Goal: Information Seeking & Learning: Learn about a topic

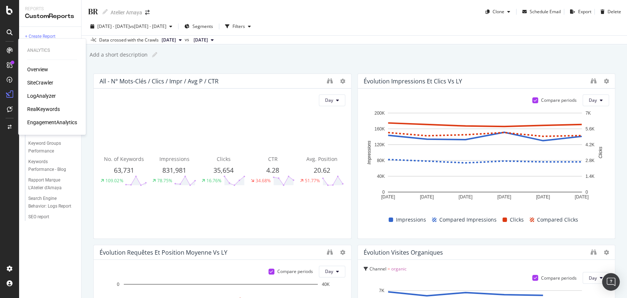
click at [53, 110] on div "RealKeywords" at bounding box center [43, 108] width 33 height 7
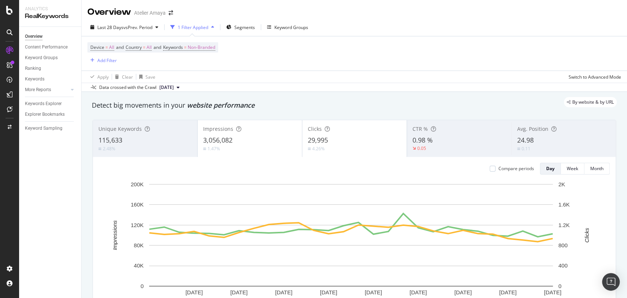
click at [142, 15] on div "Atelier Amaya" at bounding box center [150, 12] width 32 height 7
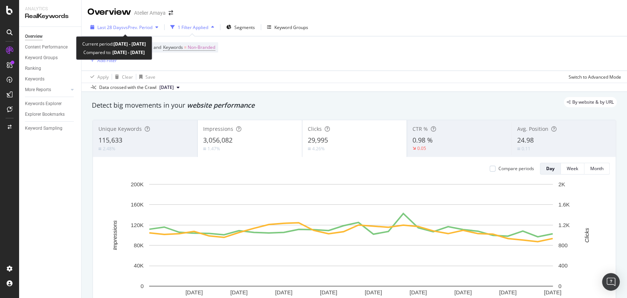
click at [141, 26] on span "vs Prev. Period" at bounding box center [137, 27] width 29 height 6
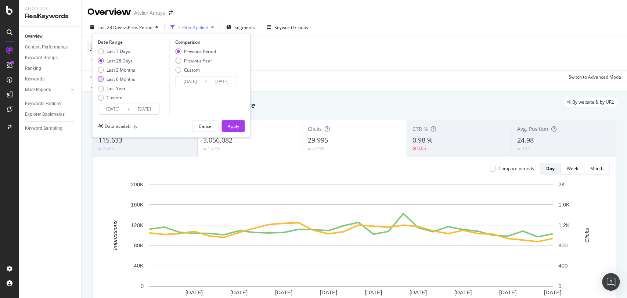
click at [128, 80] on div "Last 6 Months" at bounding box center [121, 79] width 29 height 6
type input "[DATE]"
click at [128, 48] on div "Last 7 Days" at bounding box center [119, 51] width 24 height 6
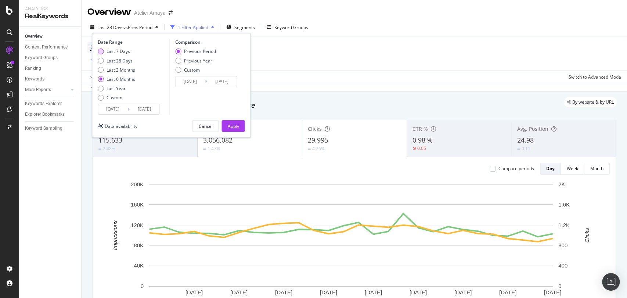
type input "[DATE]"
click at [190, 60] on div "Previous Year" at bounding box center [198, 61] width 28 height 6
type input "[DATE]"
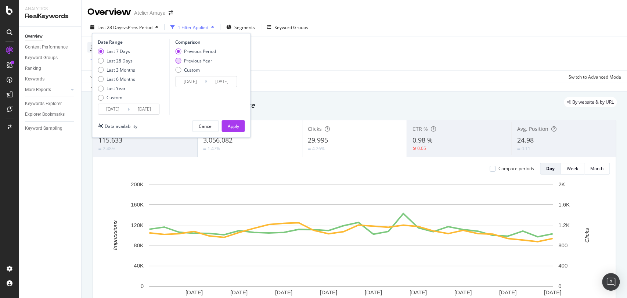
type input "[DATE]"
click at [103, 94] on div "Last 7 Days Last 28 Days Last 3 Months Last 6 Months Last Year Custom" at bounding box center [116, 75] width 37 height 55
click at [105, 95] on div "Custom" at bounding box center [116, 97] width 37 height 6
type input "[DATE]"
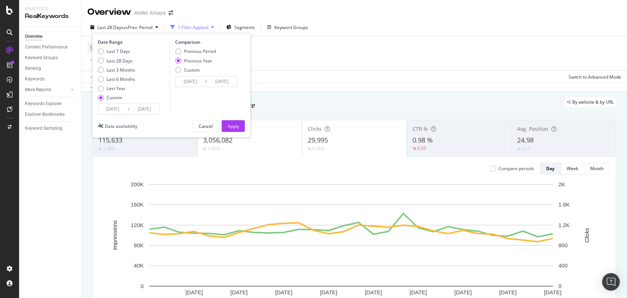
click at [119, 107] on input "[DATE]" at bounding box center [112, 109] width 29 height 10
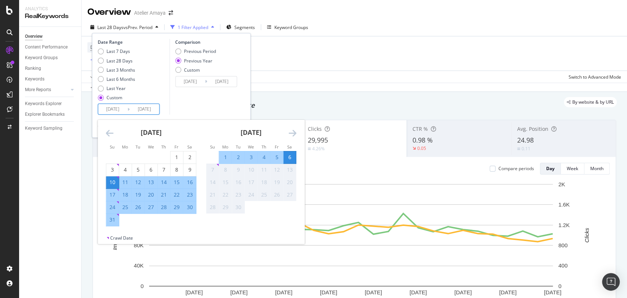
click at [225, 155] on div "1" at bounding box center [225, 157] width 12 height 7
type input "[DATE]"
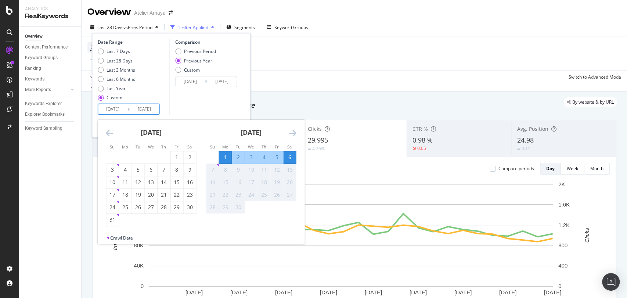
click at [293, 155] on div "6" at bounding box center [289, 157] width 12 height 7
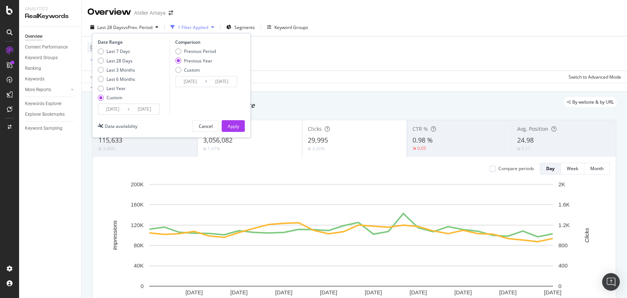
click at [208, 89] on div "Comparison Previous Period Previous Year Custom [DATE] Navigate forward to inte…" at bounding box center [204, 77] width 70 height 76
click at [178, 68] on div "Custom" at bounding box center [178, 70] width 6 height 6
click at [194, 80] on input "[DATE]" at bounding box center [190, 81] width 29 height 10
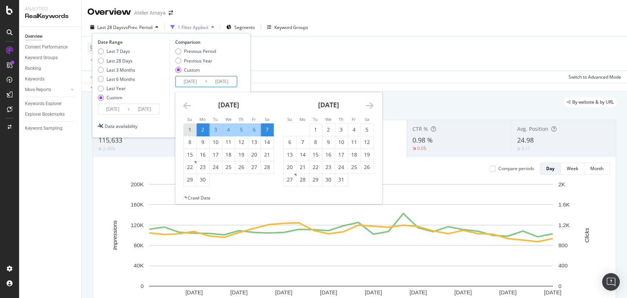
click at [194, 126] on div "1" at bounding box center [190, 129] width 12 height 7
type input "[DATE]"
click at [257, 130] on div "6" at bounding box center [254, 129] width 12 height 7
type input "[DATE]"
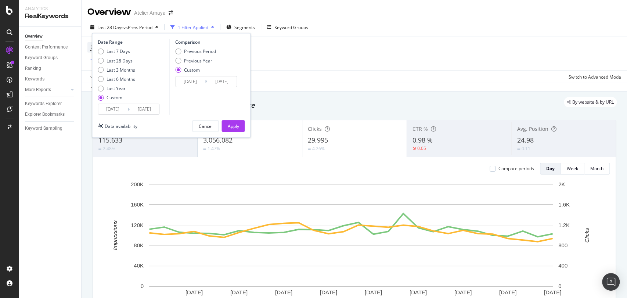
click at [218, 114] on div "Comparison Previous Period Previous Year Custom [DATE] Navigate forward to inte…" at bounding box center [204, 77] width 70 height 76
click at [233, 123] on div "Apply" at bounding box center [233, 126] width 11 height 6
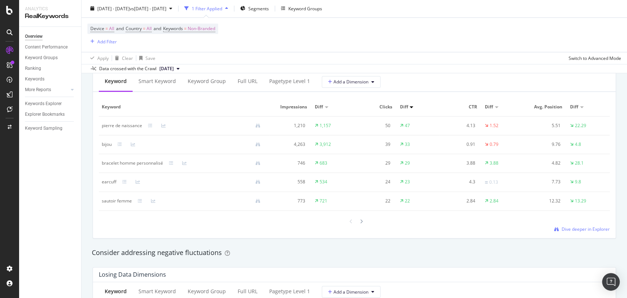
scroll to position [612, 0]
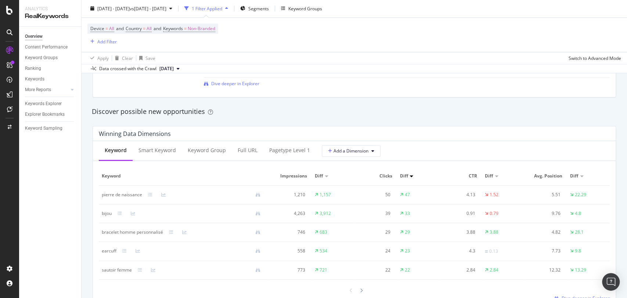
click at [353, 291] on div at bounding box center [354, 291] width 21 height 10
click at [360, 290] on icon at bounding box center [361, 291] width 3 height 4
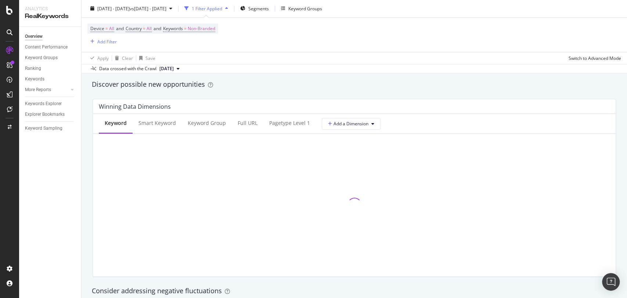
scroll to position [653, 0]
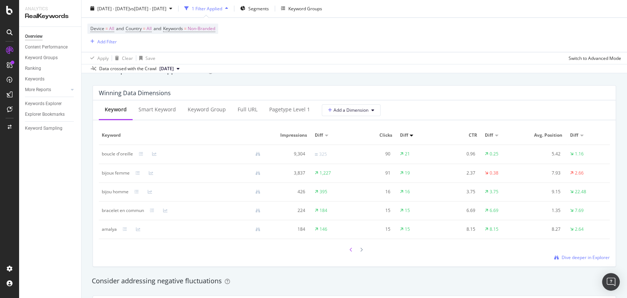
click at [350, 248] on icon at bounding box center [351, 250] width 3 height 4
click at [144, 112] on div "Smart Keyword" at bounding box center [157, 109] width 37 height 7
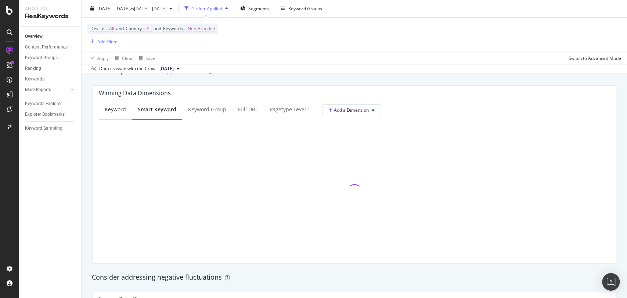
click at [117, 116] on div "Keyword" at bounding box center [115, 110] width 33 height 20
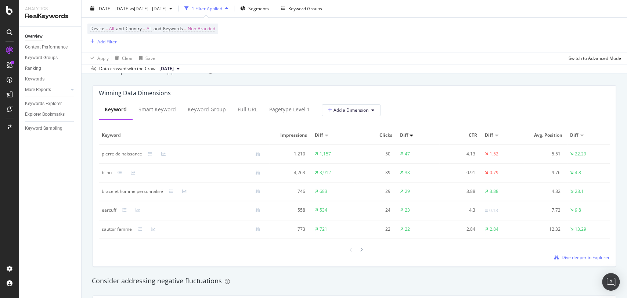
click at [354, 254] on div at bounding box center [354, 250] width 21 height 10
click at [360, 251] on icon at bounding box center [361, 250] width 3 height 4
click at [350, 251] on div at bounding box center [351, 250] width 7 height 10
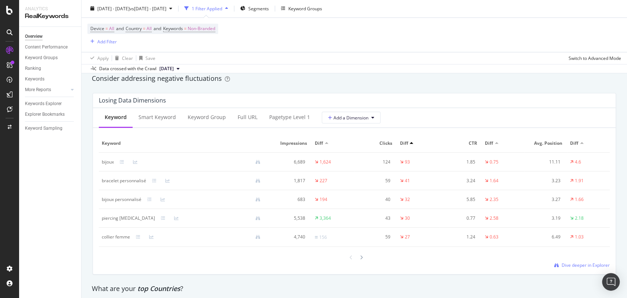
scroll to position [817, 0]
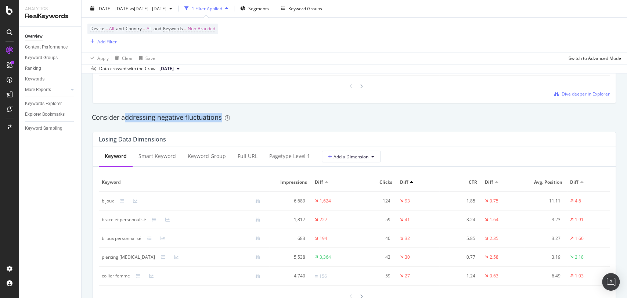
drag, startPoint x: 123, startPoint y: 117, endPoint x: 243, endPoint y: 121, distance: 119.2
click at [243, 121] on div "Consider addressing negative fluctuations" at bounding box center [354, 118] width 525 height 10
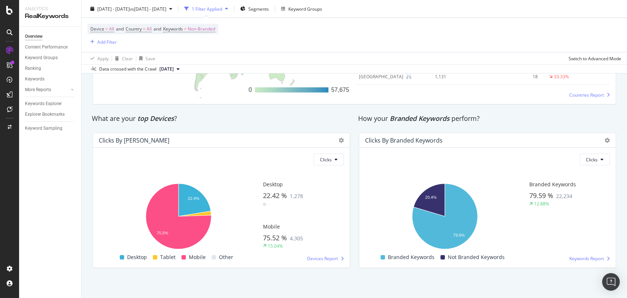
scroll to position [1193, 0]
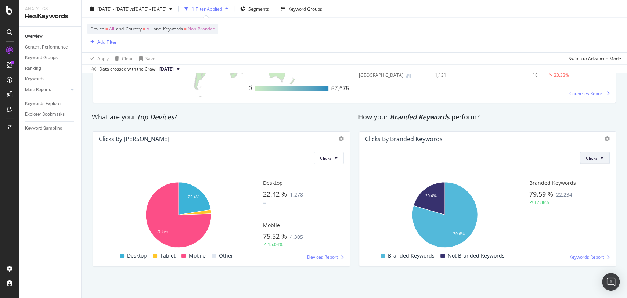
click at [594, 160] on button "Clicks" at bounding box center [595, 158] width 30 height 12
click at [606, 139] on div "Clicks By Branded Keywords" at bounding box center [487, 139] width 257 height 15
click at [604, 139] on div "Clicks By Branded Keywords" at bounding box center [487, 139] width 257 height 15
click at [605, 138] on icon at bounding box center [607, 138] width 5 height 5
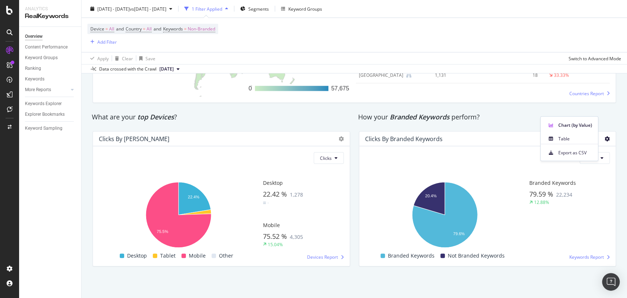
click at [605, 138] on icon at bounding box center [607, 138] width 5 height 5
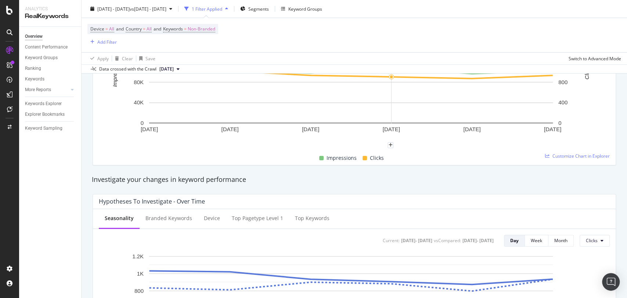
scroll to position [286, 0]
